Goal: Find specific page/section: Find specific page/section

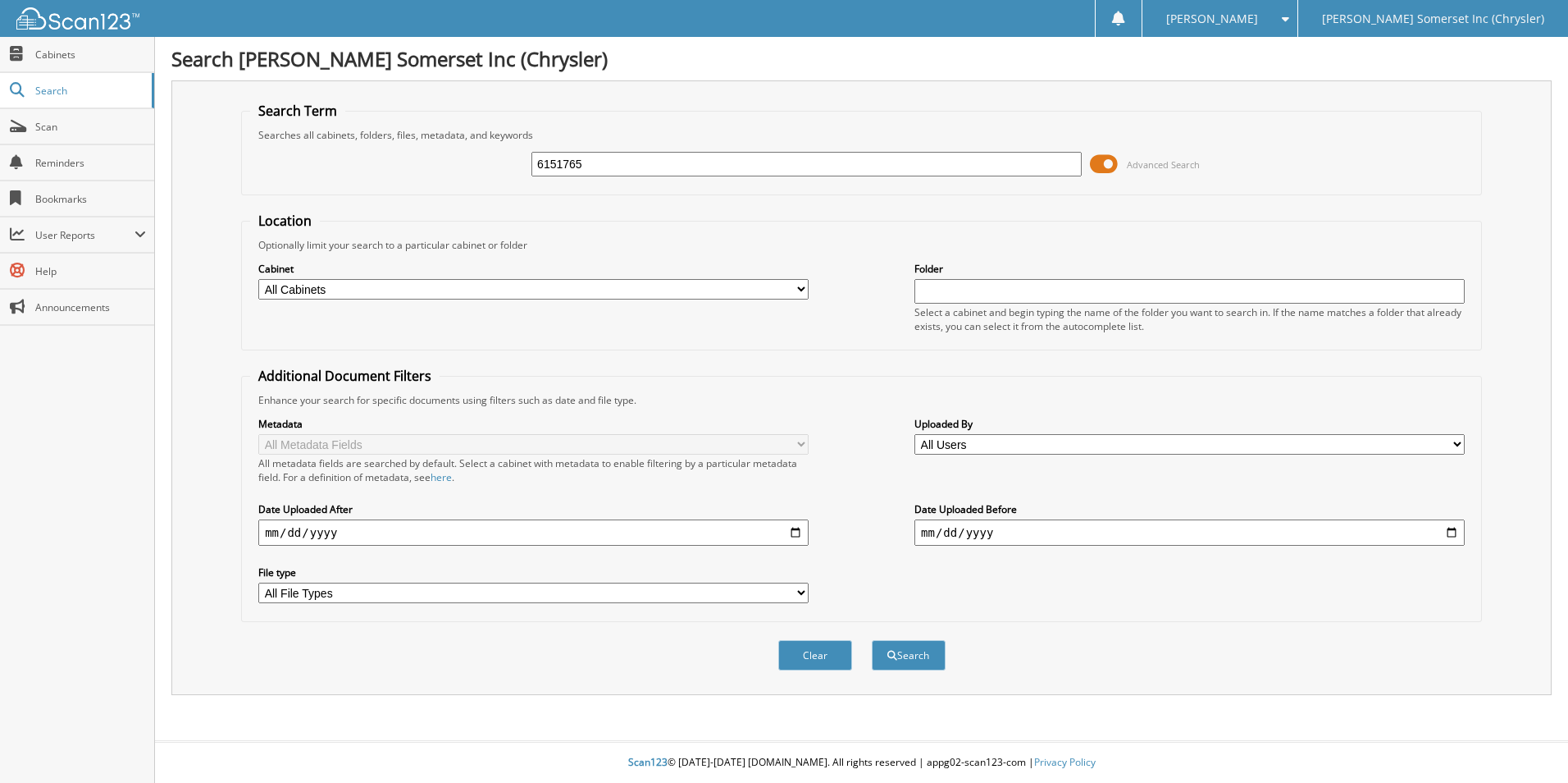
type input "6151765"
click at [872, 640] on button "Search" at bounding box center [908, 655] width 74 height 30
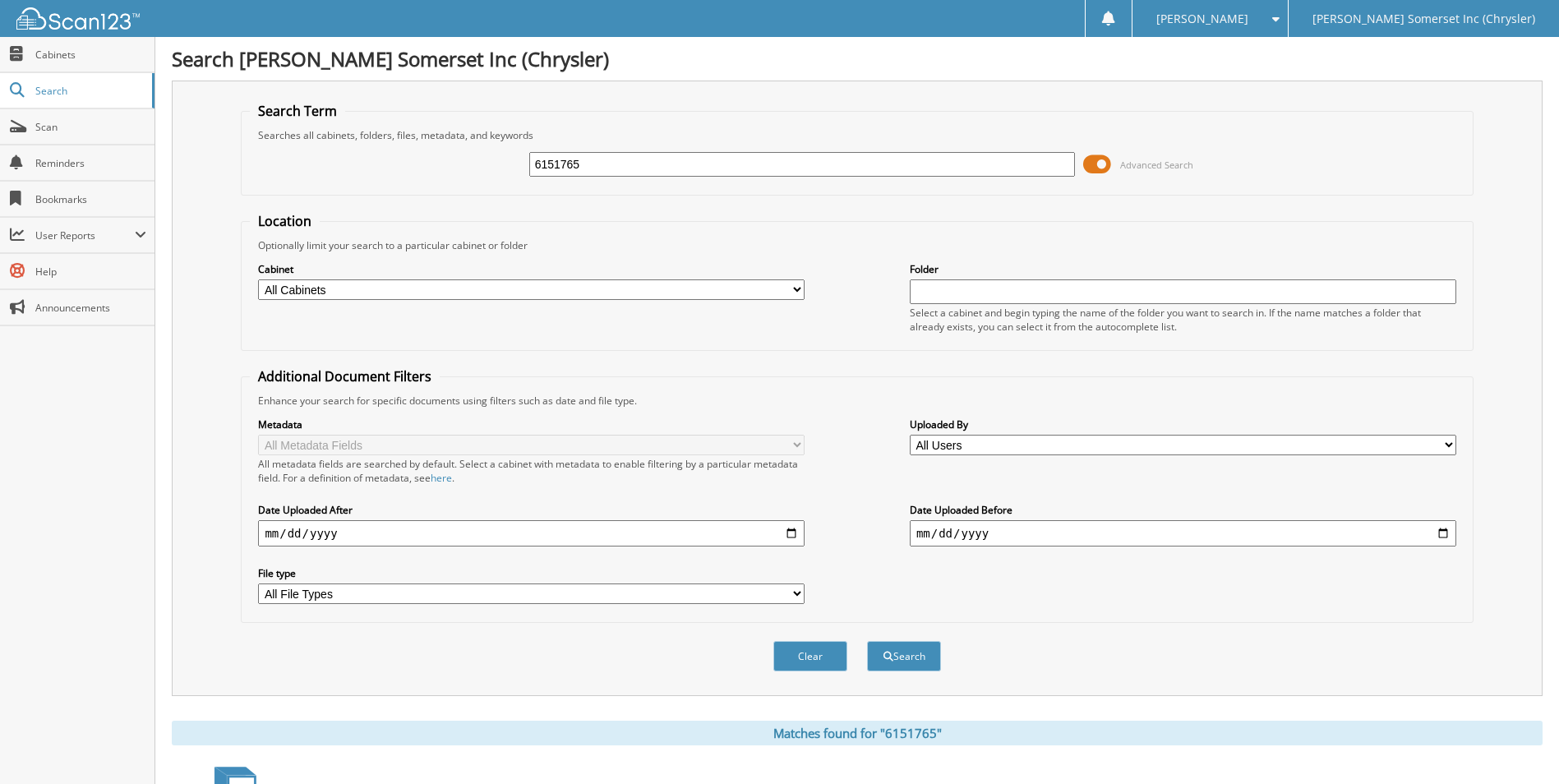
scroll to position [226, 0]
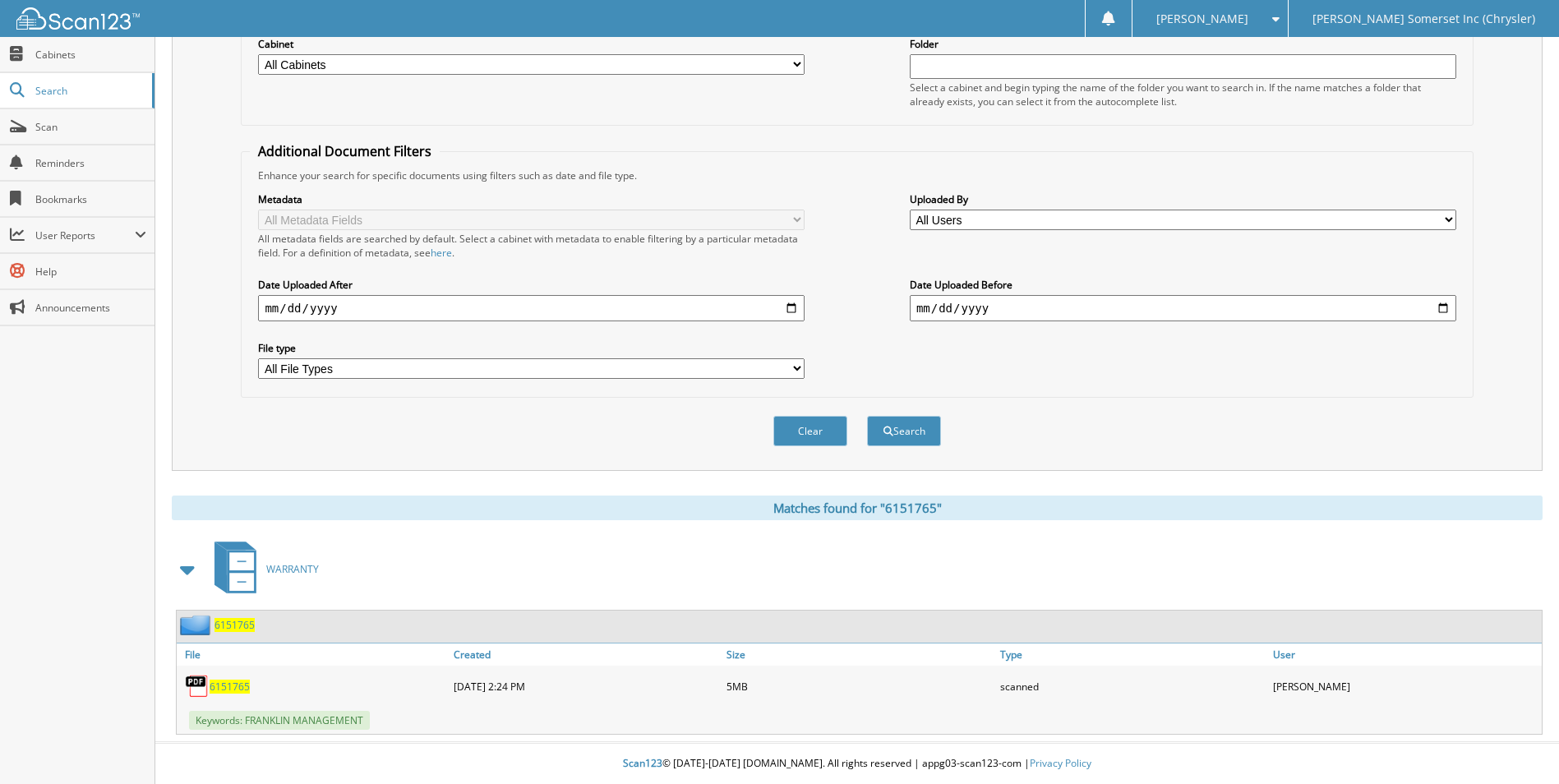
click at [234, 685] on span "6151765" at bounding box center [230, 687] width 40 height 14
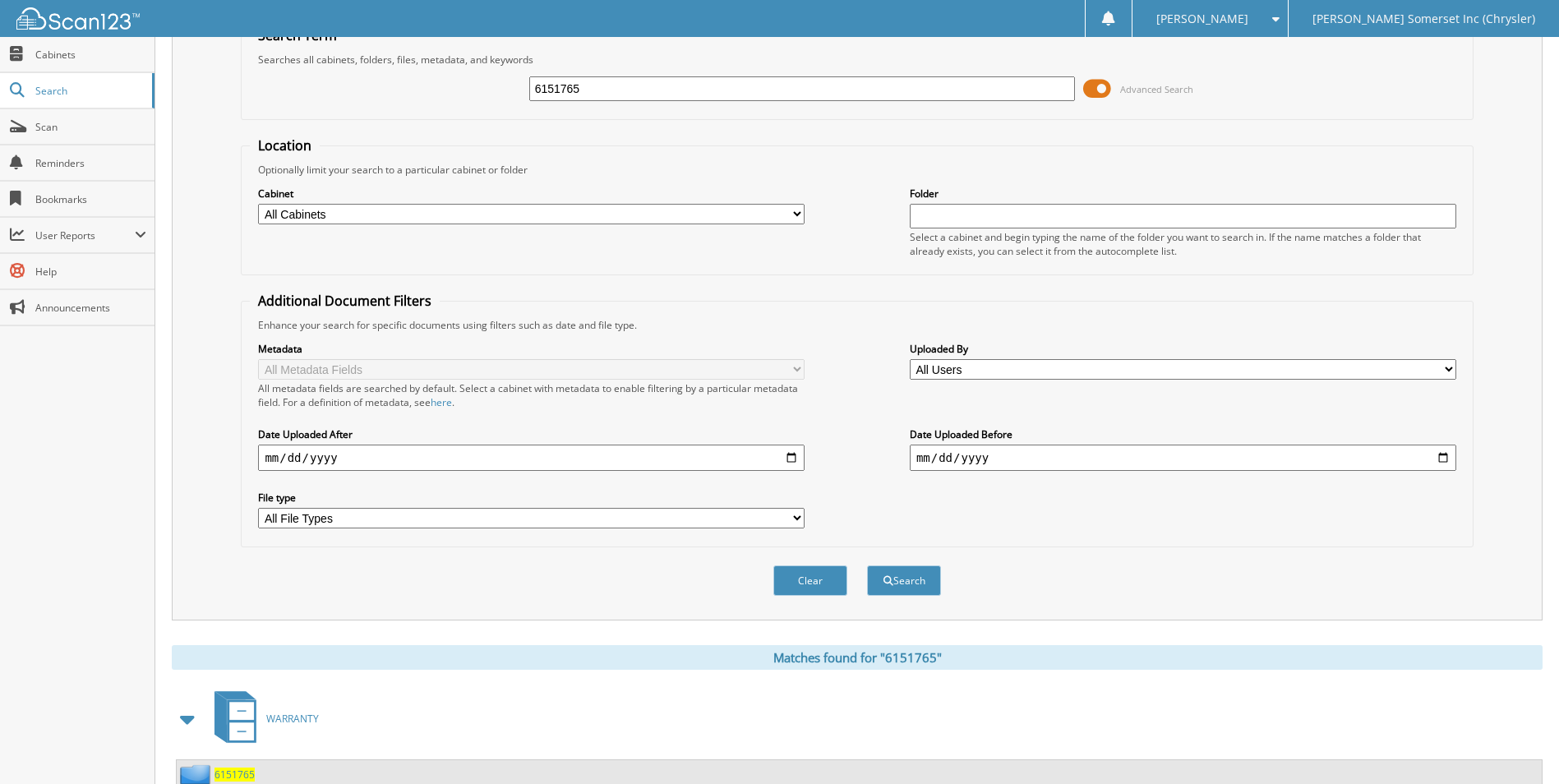
scroll to position [0, 0]
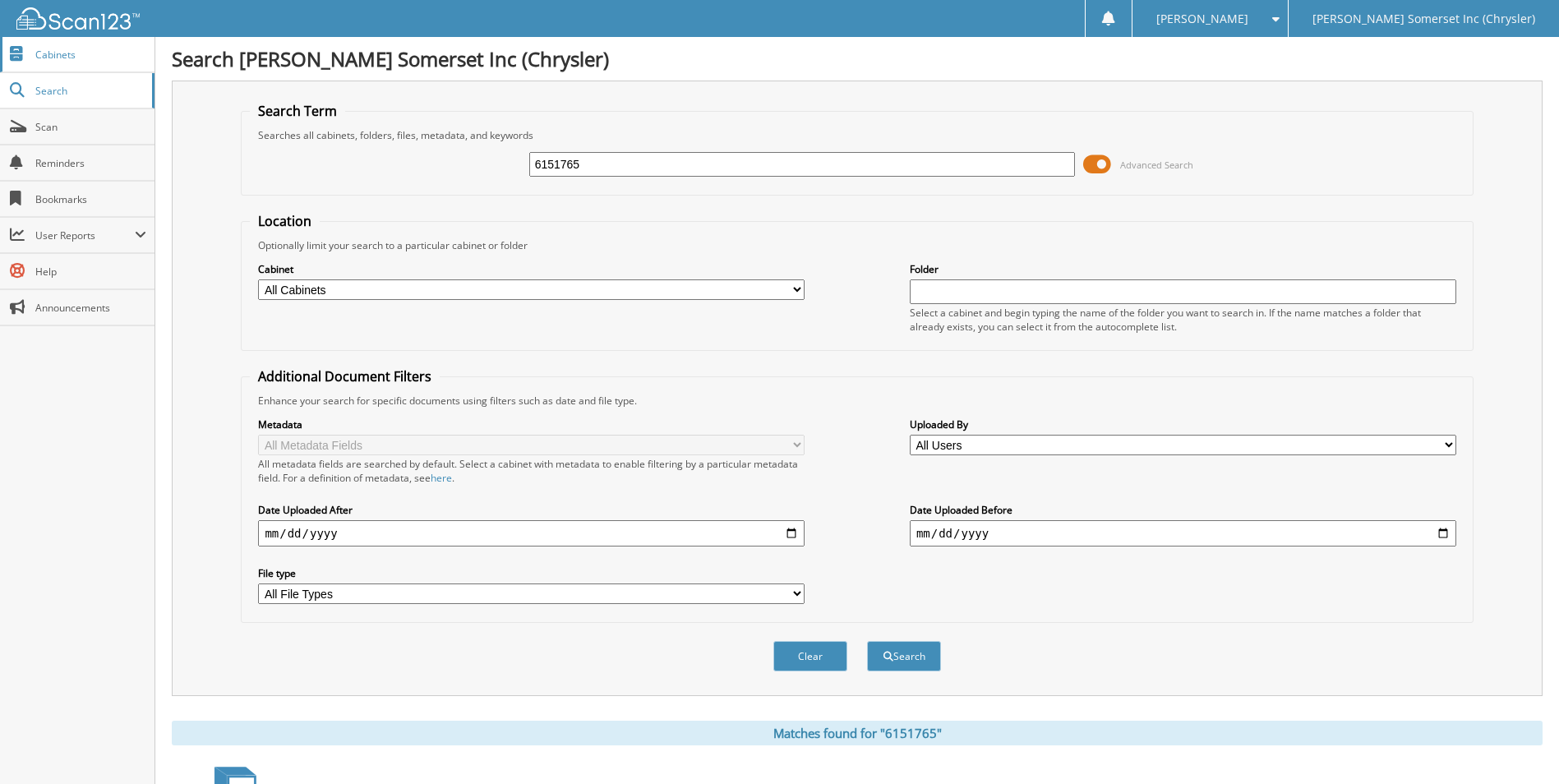
click at [59, 52] on span "Cabinets" at bounding box center [91, 54] width 111 height 14
